Goal: Check status: Check status

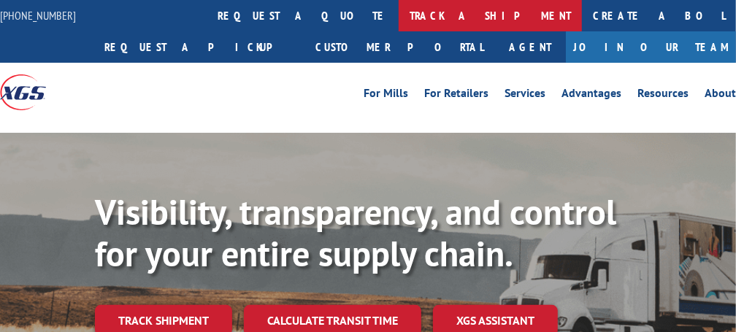
drag, startPoint x: 0, startPoint y: 0, endPoint x: 330, endPoint y: 19, distance: 330.4
click at [398, 19] on link "track a shipment" at bounding box center [489, 15] width 183 height 31
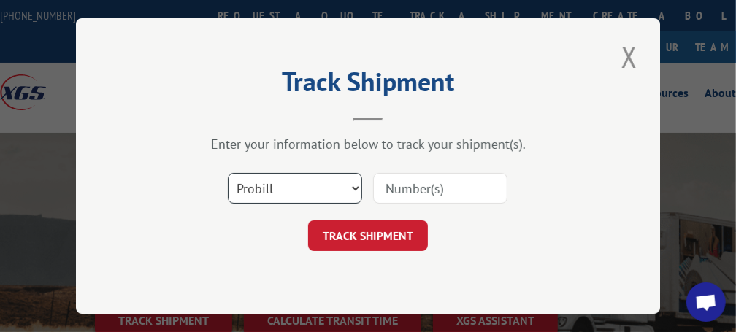
click at [358, 188] on select "Select category... Probill BOL PO" at bounding box center [295, 188] width 134 height 31
select select "po"
click at [228, 173] on select "Select category... Probill BOL PO" at bounding box center [295, 188] width 134 height 31
click at [412, 190] on input at bounding box center [440, 188] width 134 height 31
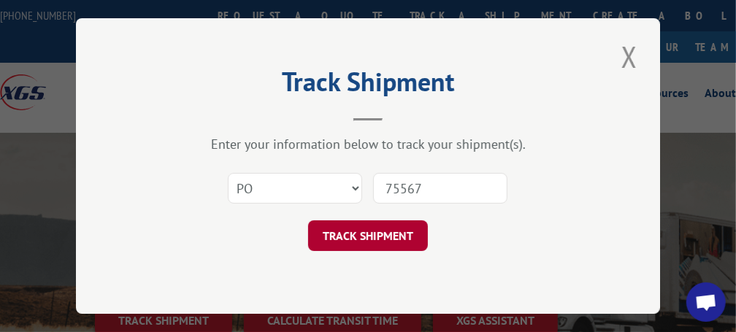
type input "75567"
click at [367, 243] on button "TRACK SHIPMENT" at bounding box center [368, 235] width 120 height 31
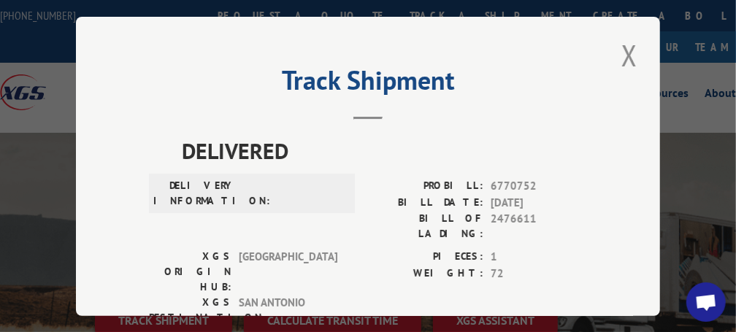
click at [618, 53] on button "Close modal" at bounding box center [629, 55] width 25 height 40
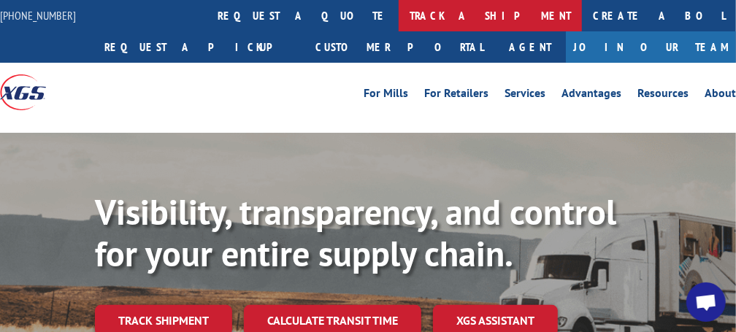
click at [398, 15] on link "track a shipment" at bounding box center [489, 15] width 183 height 31
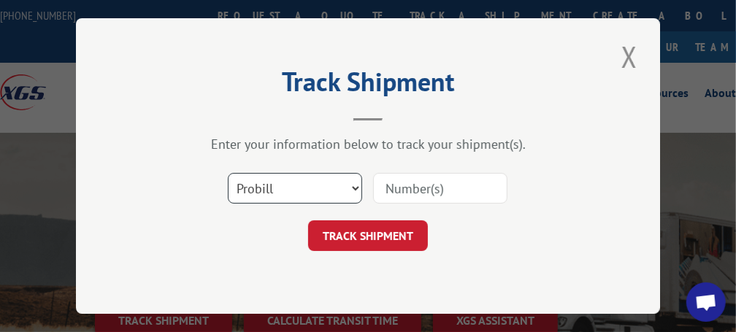
click at [353, 188] on select "Select category... Probill BOL PO" at bounding box center [295, 188] width 134 height 31
select select "po"
click at [228, 173] on select "Select category... Probill BOL PO" at bounding box center [295, 188] width 134 height 31
click at [422, 188] on input at bounding box center [440, 188] width 134 height 31
type input "75568"
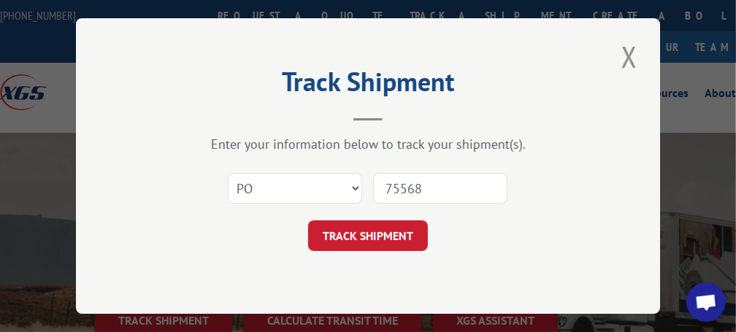
click button "TRACK SHIPMENT" at bounding box center [368, 235] width 120 height 31
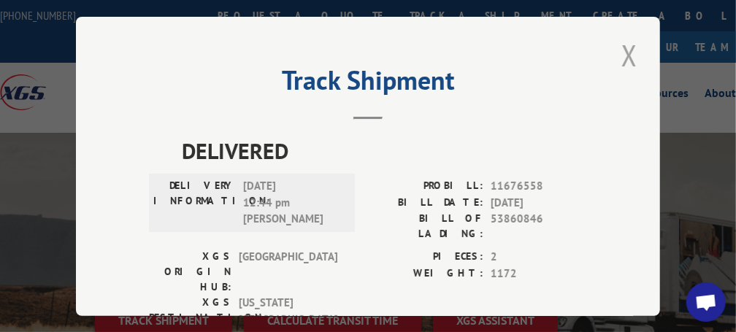
click at [626, 54] on button "Close modal" at bounding box center [629, 55] width 25 height 40
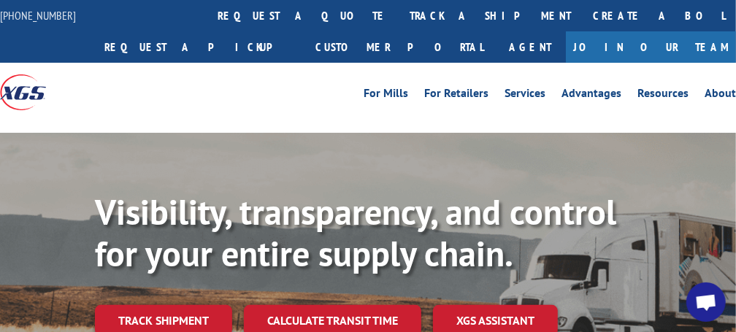
click at [398, 16] on link "track a shipment" at bounding box center [489, 15] width 183 height 31
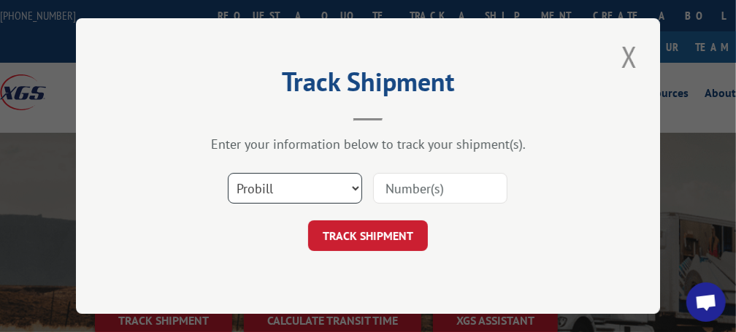
click at [350, 188] on select "Select category... Probill BOL PO" at bounding box center [295, 188] width 134 height 31
select select "po"
click at [228, 173] on select "Select category... Probill BOL PO" at bounding box center [295, 188] width 134 height 31
click at [444, 187] on input at bounding box center [440, 188] width 134 height 31
type input "75571"
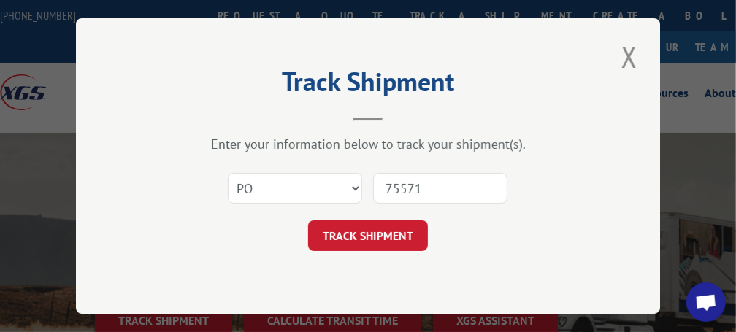
click button "TRACK SHIPMENT" at bounding box center [368, 235] width 120 height 31
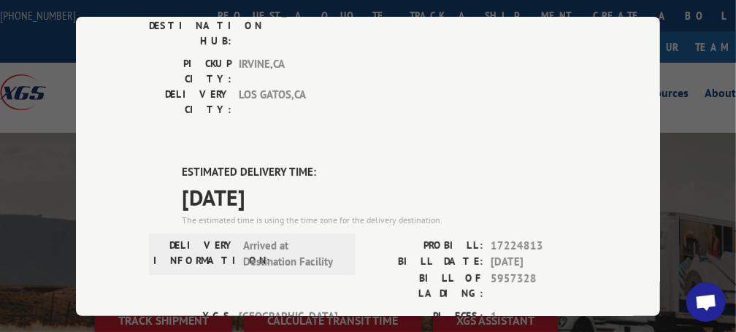
scroll to position [364, 0]
